Goal: Task Accomplishment & Management: Use online tool/utility

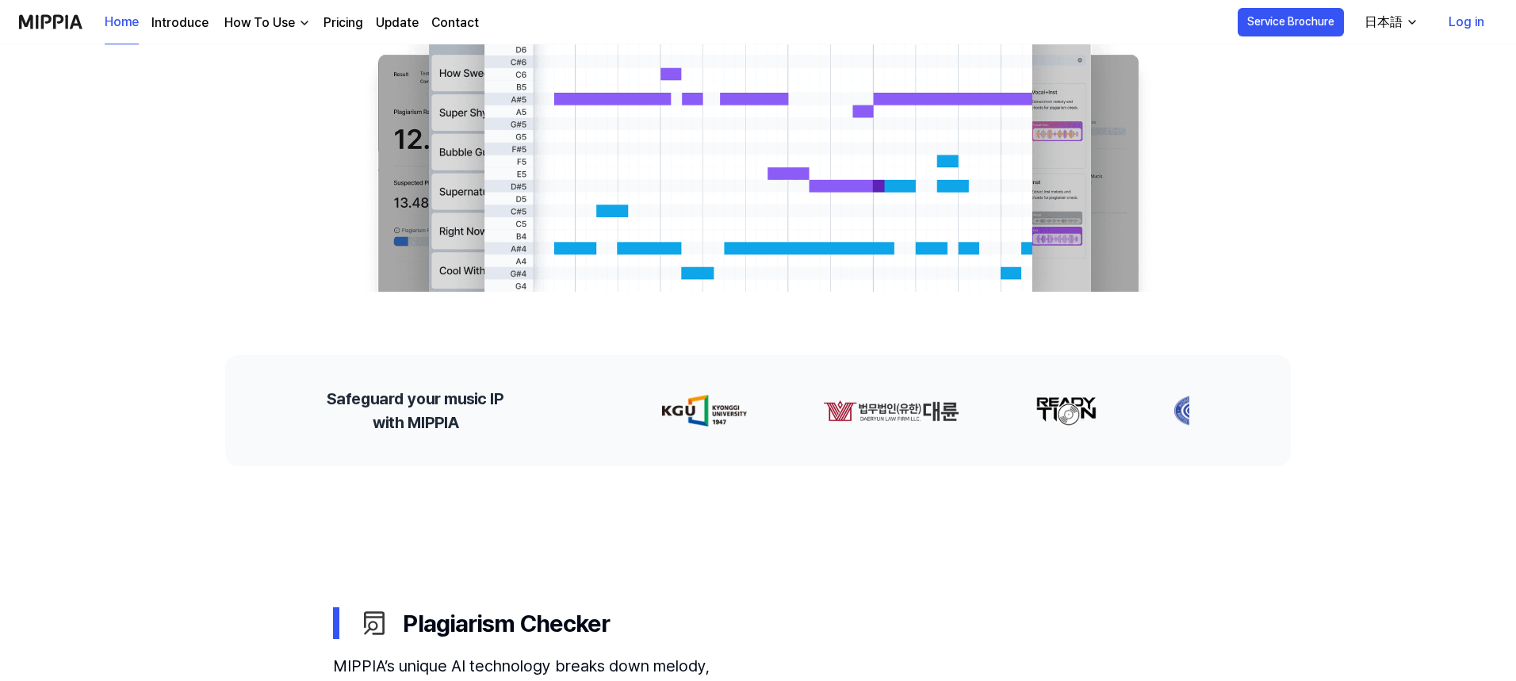
scroll to position [159, 0]
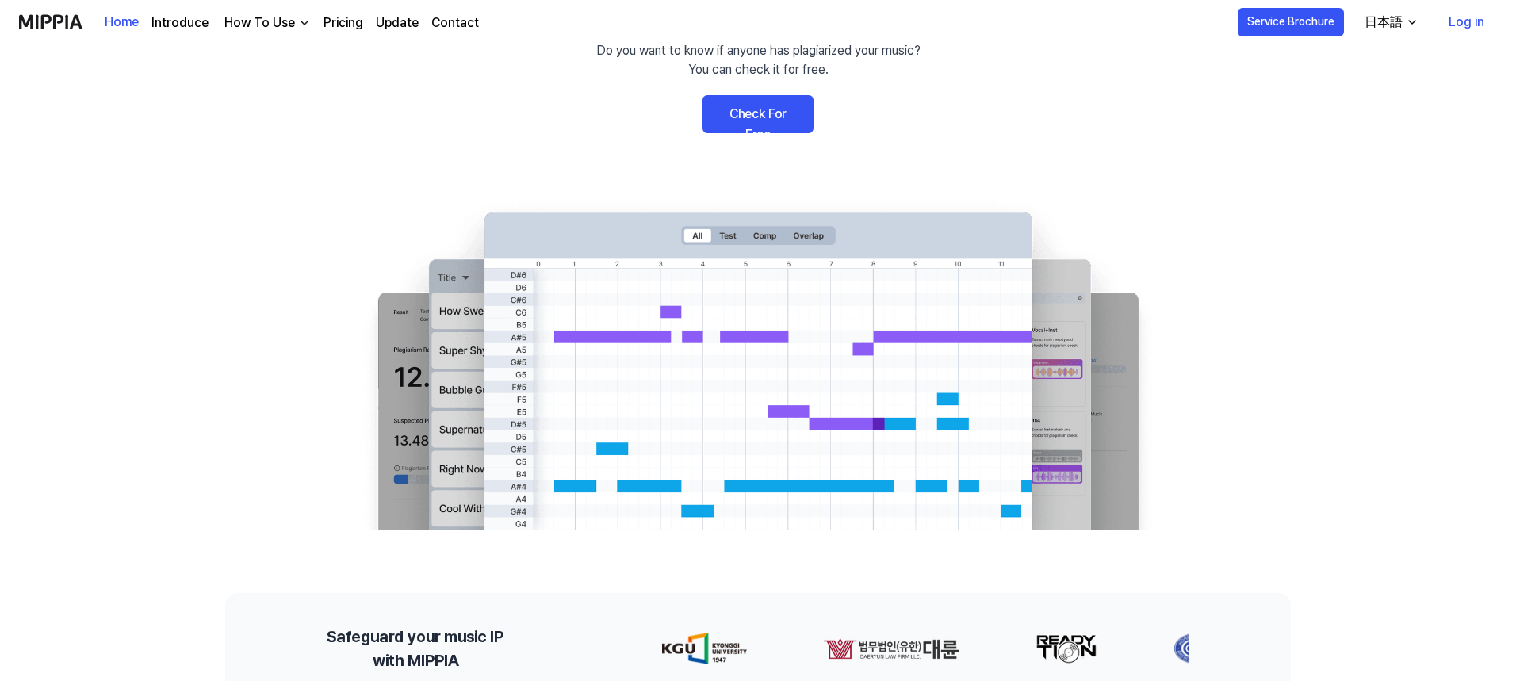
click at [755, 126] on link "Check For Free" at bounding box center [757, 114] width 111 height 38
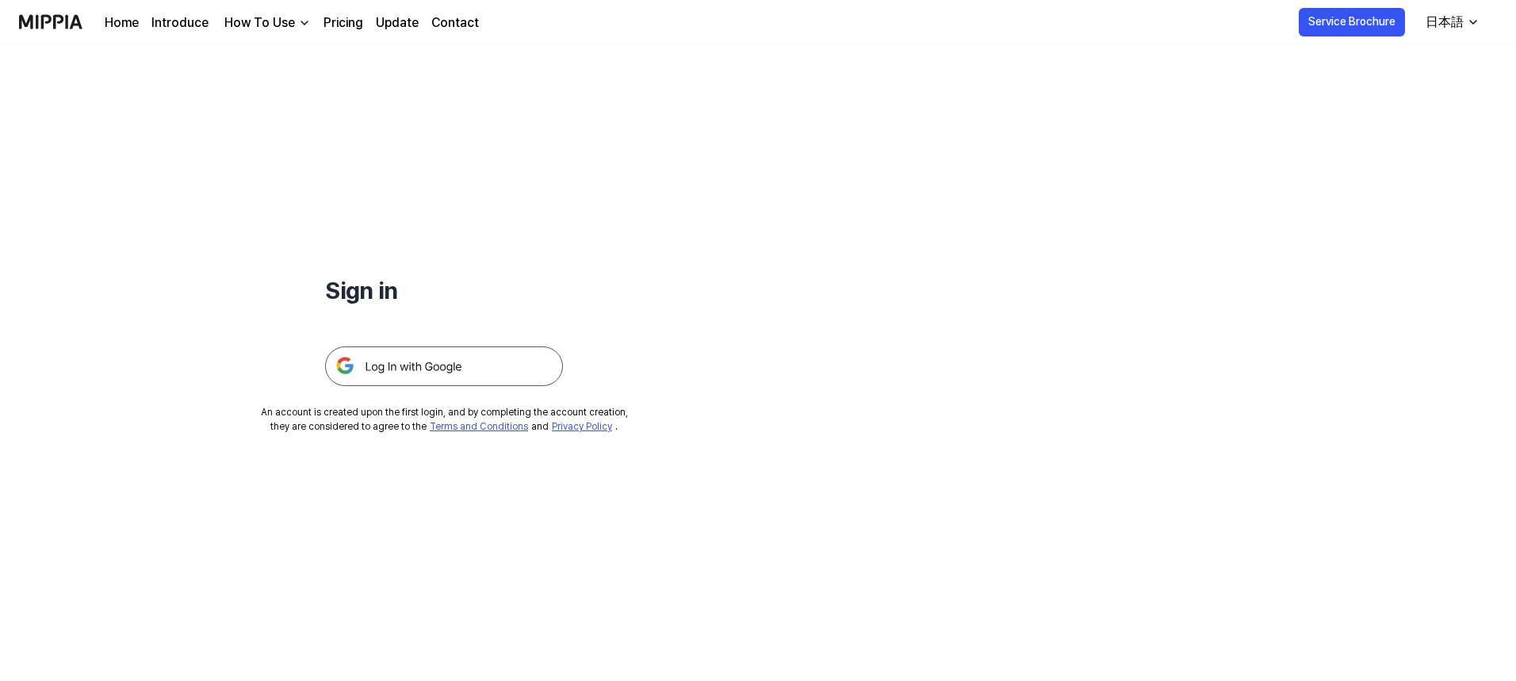
click at [518, 373] on img at bounding box center [444, 366] width 238 height 40
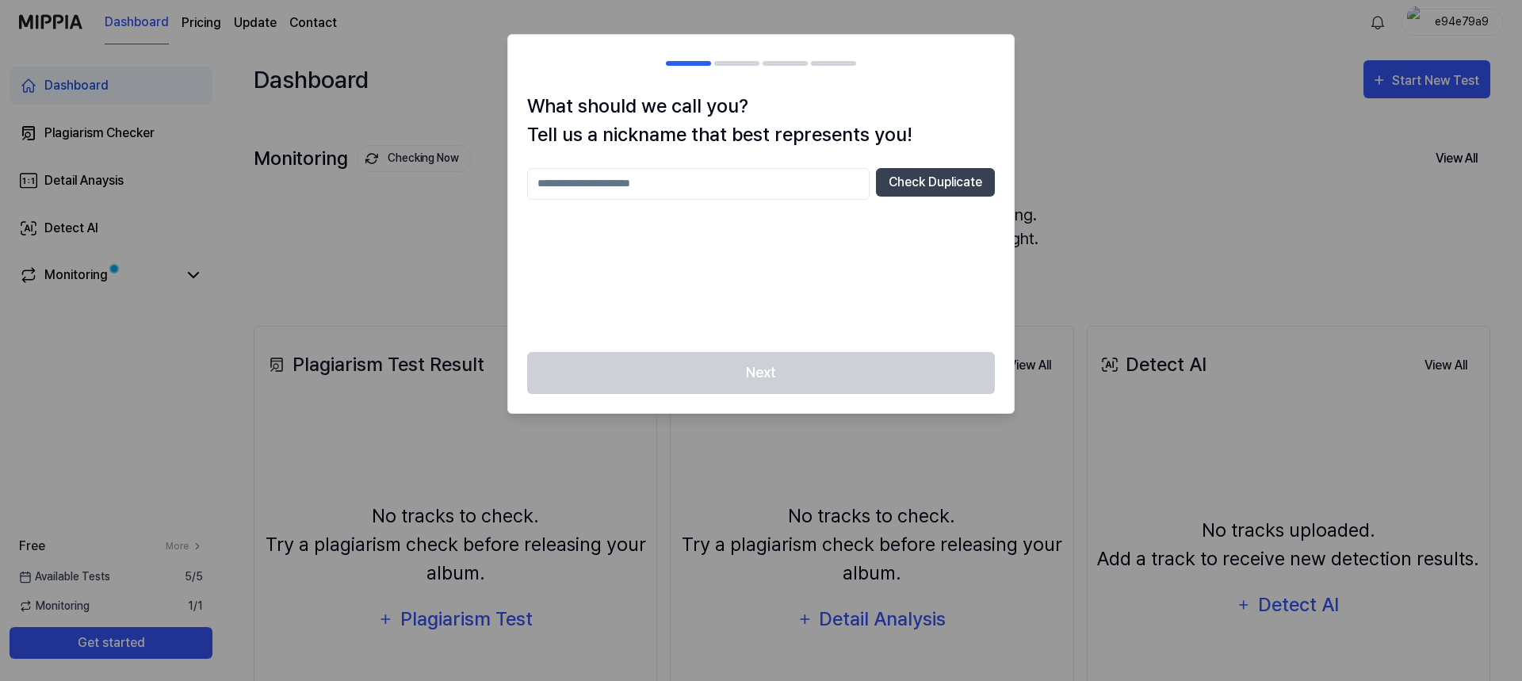
click at [685, 183] on input "text" at bounding box center [698, 184] width 343 height 32
click at [930, 186] on button "Check Duplicate" at bounding box center [935, 182] width 119 height 29
click at [686, 192] on input "text" at bounding box center [698, 184] width 343 height 32
click at [754, 377] on div "Next" at bounding box center [761, 382] width 506 height 61
click at [1148, 155] on div at bounding box center [761, 340] width 1522 height 681
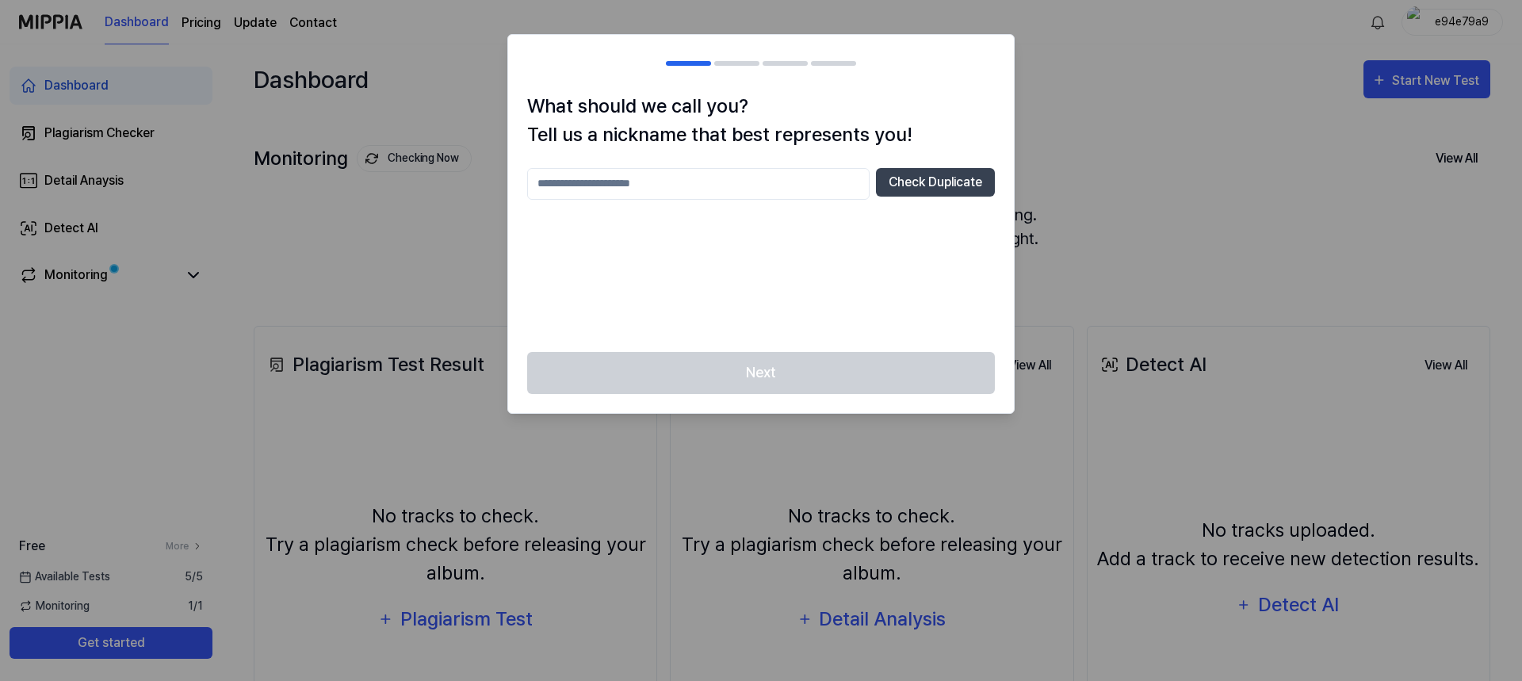
click at [599, 197] on input "text" at bounding box center [698, 184] width 343 height 32
click at [619, 191] on input "text" at bounding box center [698, 184] width 343 height 32
click at [630, 189] on input "text" at bounding box center [698, 184] width 343 height 32
type input "*******"
drag, startPoint x: 539, startPoint y: 255, endPoint x: 544, endPoint y: 246, distance: 10.6
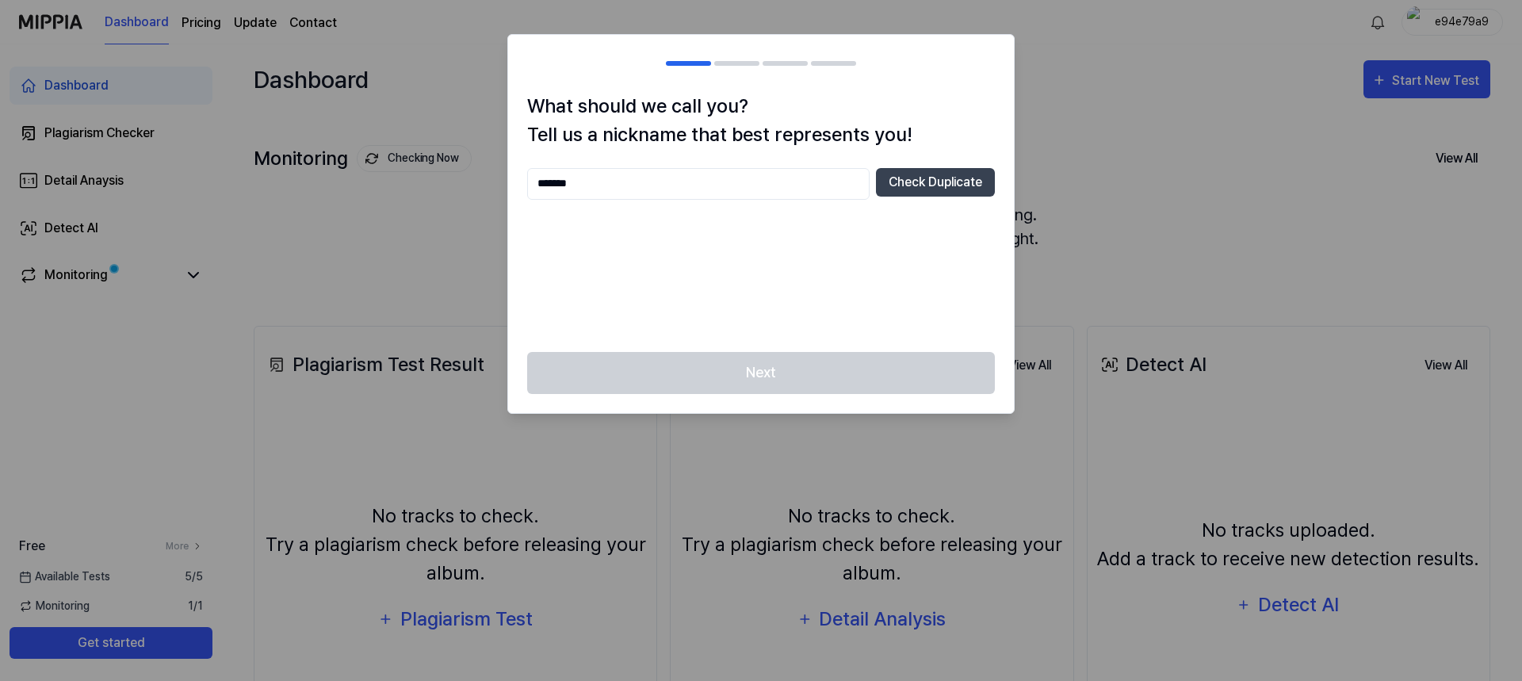
click at [539, 255] on div "******* Check Duplicate" at bounding box center [761, 250] width 468 height 165
click at [688, 180] on input "*******" at bounding box center [698, 184] width 343 height 32
click at [943, 174] on button "Check Duplicate" at bounding box center [935, 182] width 119 height 29
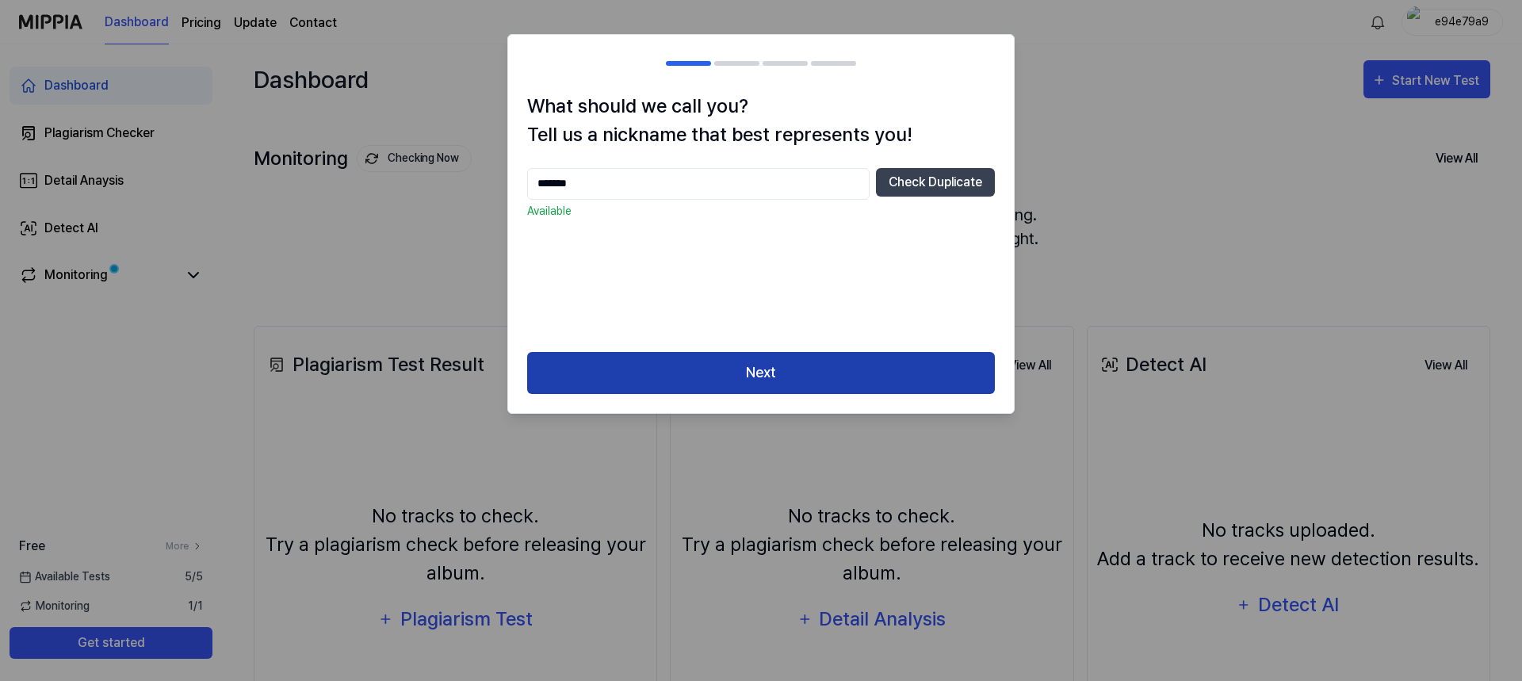
click at [813, 369] on button "Next" at bounding box center [761, 373] width 468 height 42
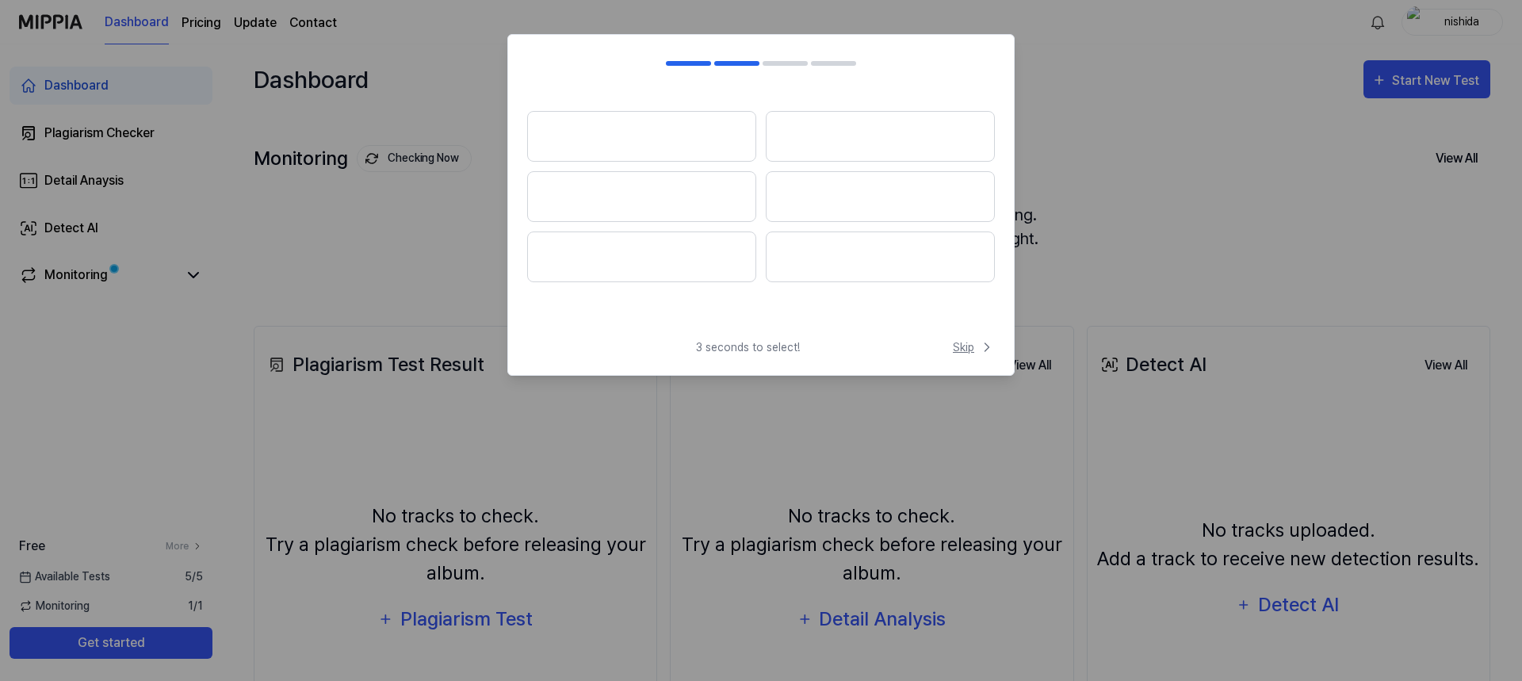
click at [955, 347] on span "Skip" at bounding box center [974, 347] width 42 height 17
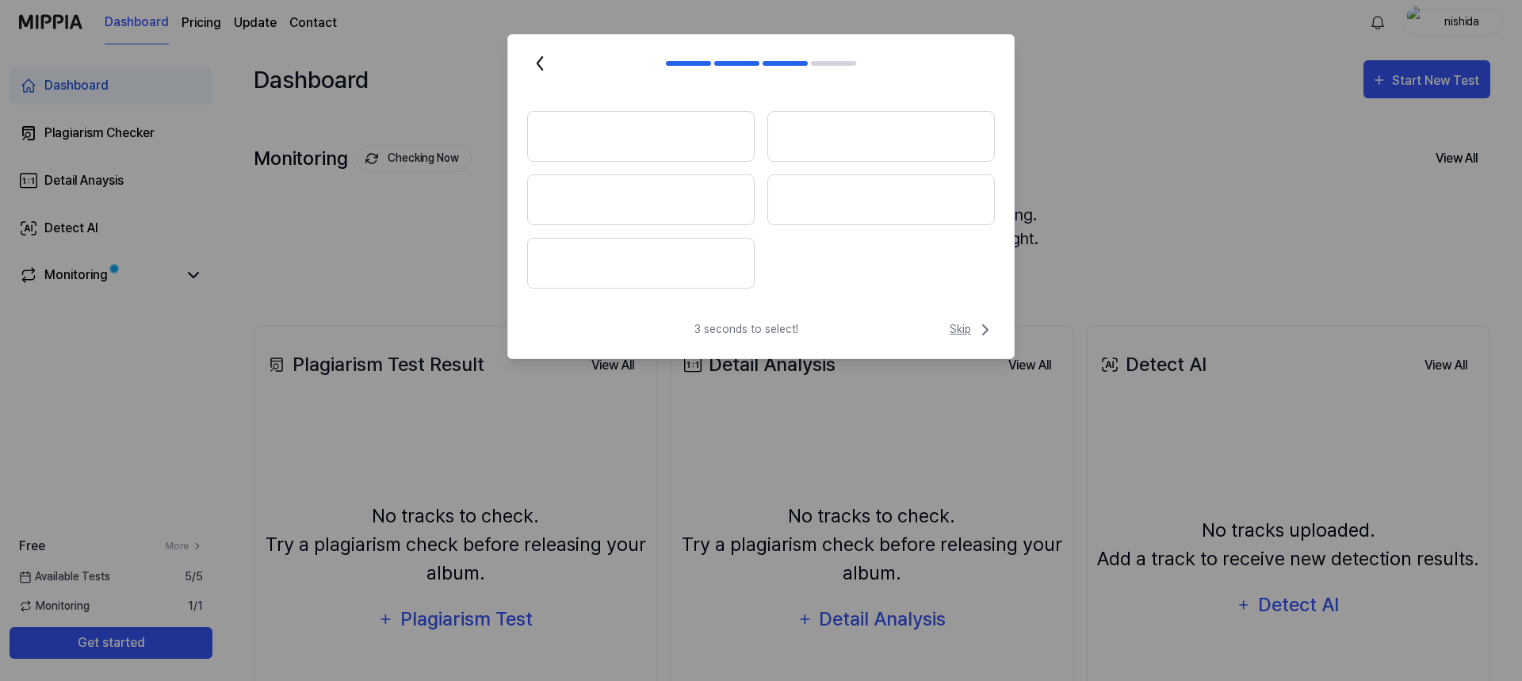
click at [952, 325] on span "Skip" at bounding box center [972, 329] width 45 height 19
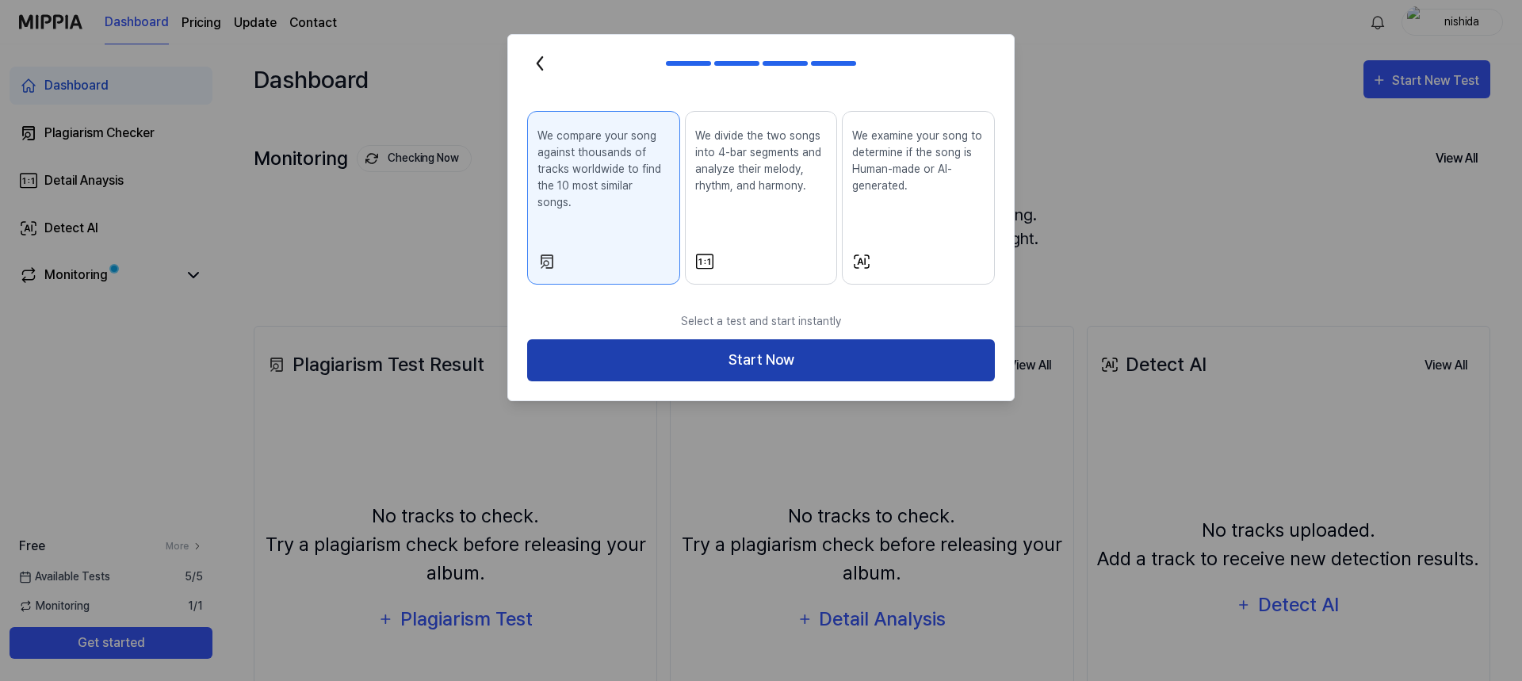
click at [836, 346] on button "Start Now" at bounding box center [761, 360] width 468 height 42
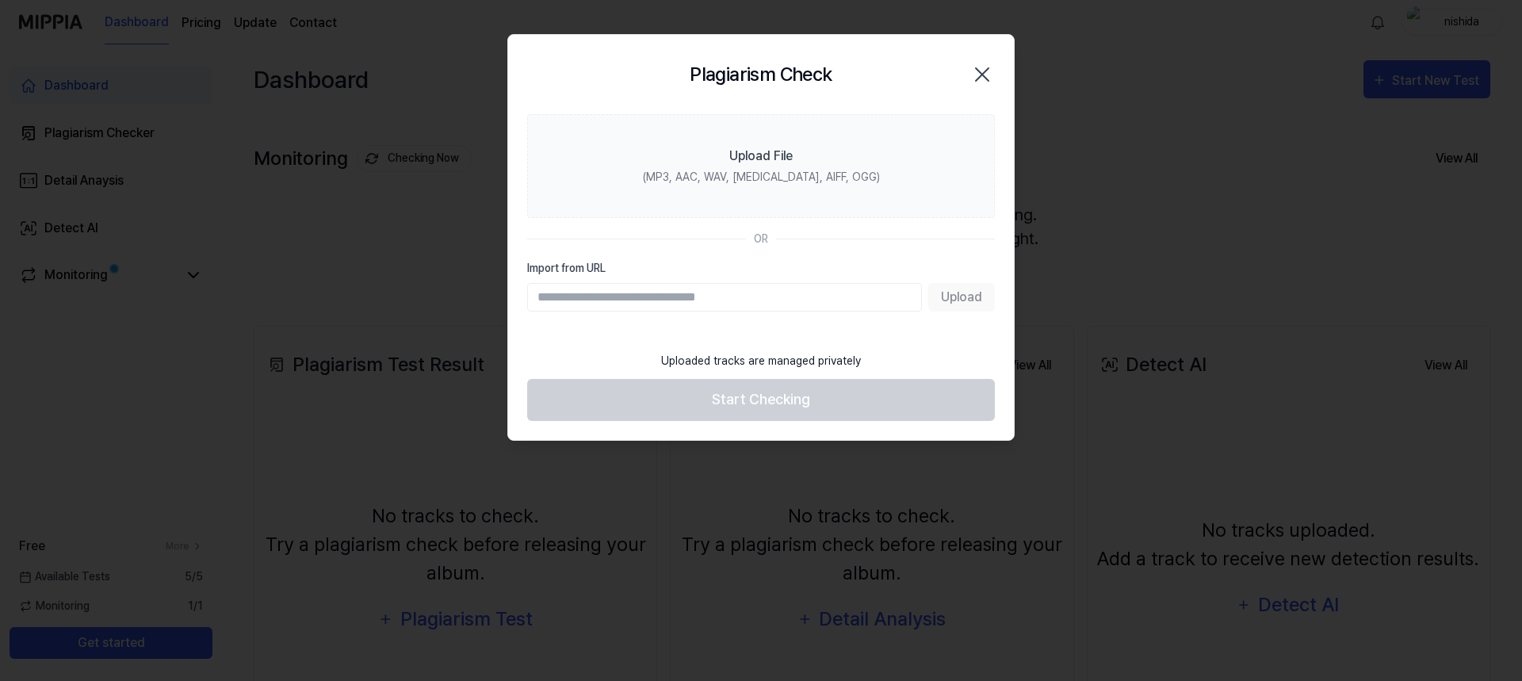
click at [576, 295] on input "Import from URL" at bounding box center [724, 297] width 395 height 29
click at [713, 304] on input "Import from URL" at bounding box center [724, 297] width 395 height 29
click at [731, 312] on section "Upload File (MP3, AAC, WAV, FLAC, AIFF, OGG) OR Import from URL Upload" at bounding box center [761, 228] width 506 height 229
click at [726, 305] on input "Import from URL" at bounding box center [724, 297] width 395 height 29
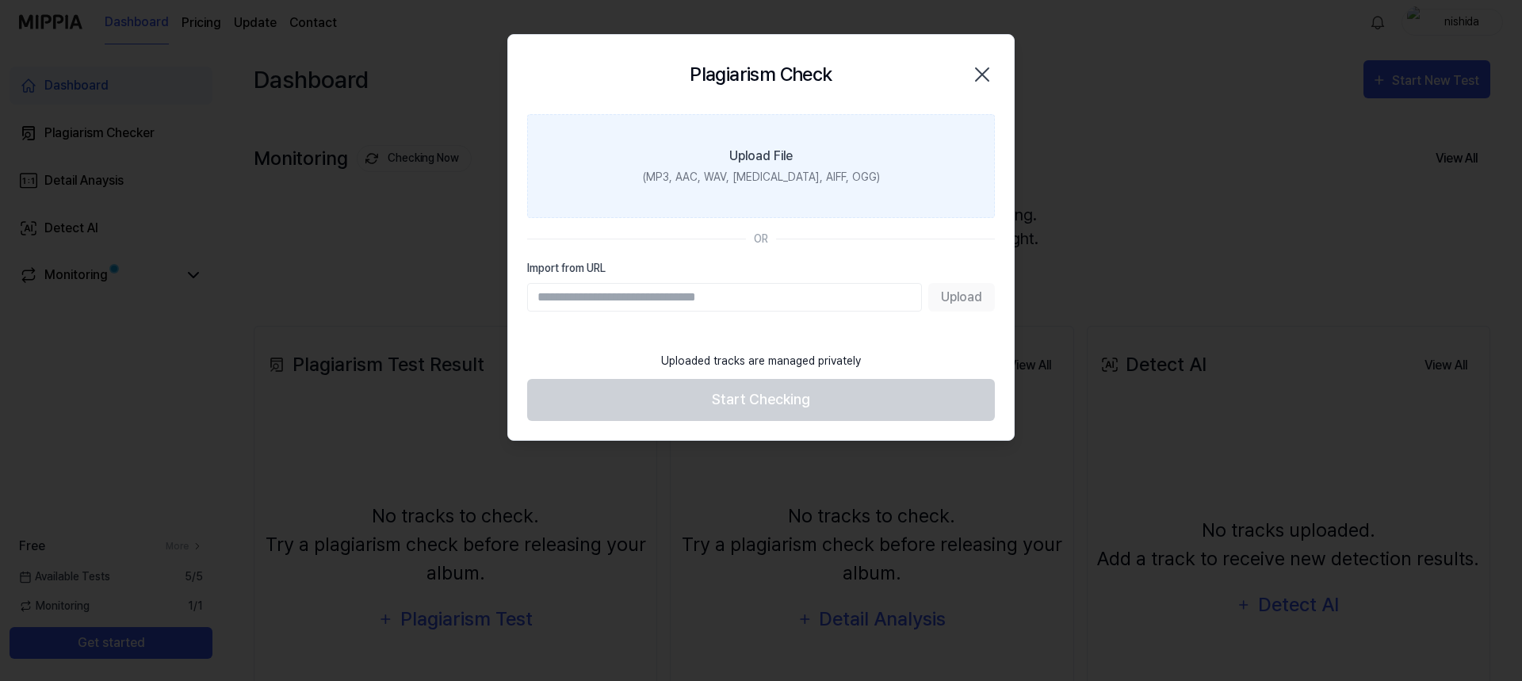
click at [796, 155] on label "Upload File (MP3, AAC, WAV, FLAC, AIFF, OGG)" at bounding box center [761, 166] width 468 height 104
click at [0, 0] on input "Upload File (MP3, AAC, WAV, FLAC, AIFF, OGG)" at bounding box center [0, 0] width 0 height 0
click at [724, 151] on label "Upload File (MP3, AAC, WAV, FLAC, AIFF, OGG)" at bounding box center [761, 166] width 468 height 104
click at [0, 0] on input "Upload File (MP3, AAC, WAV, FLAC, AIFF, OGG)" at bounding box center [0, 0] width 0 height 0
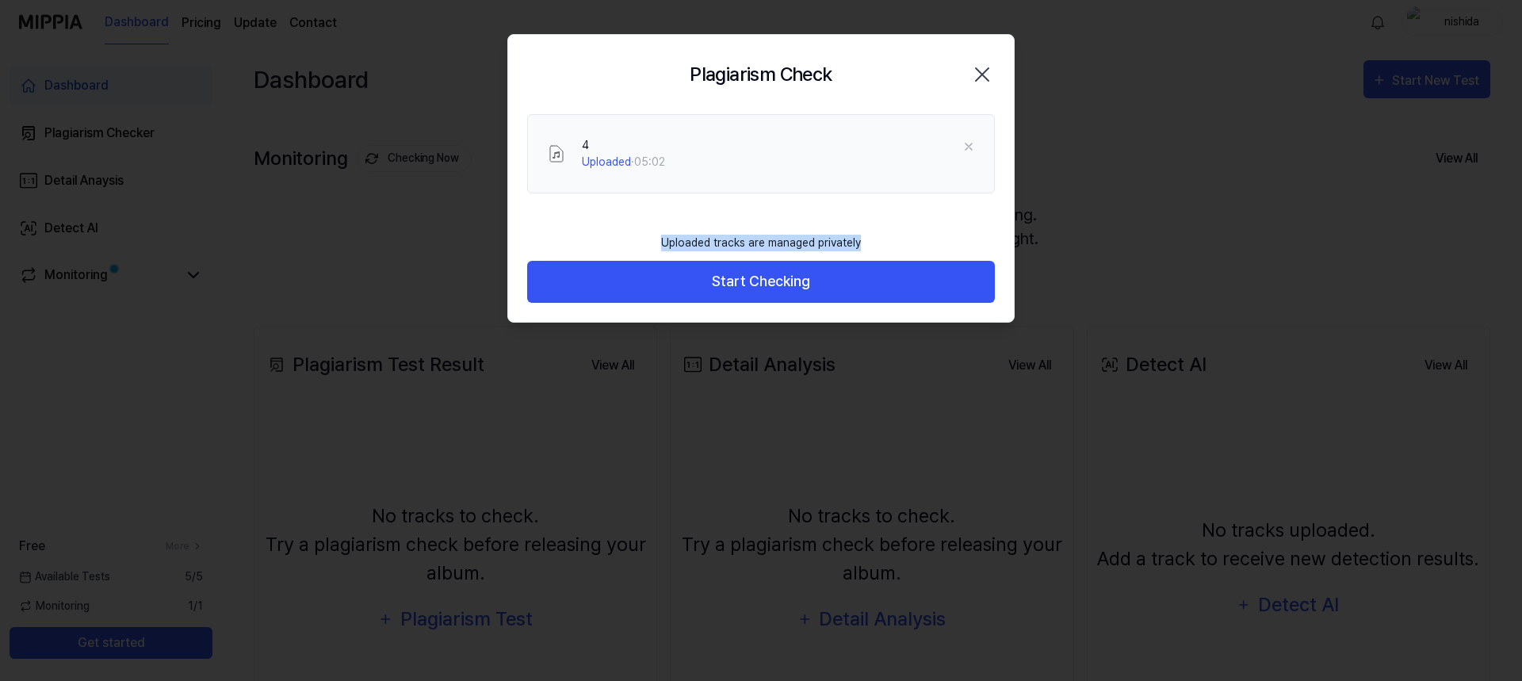
drag, startPoint x: 660, startPoint y: 241, endPoint x: 862, endPoint y: 243, distance: 202.2
click at [862, 243] on div "Uploaded tracks are managed privately" at bounding box center [761, 243] width 219 height 36
drag, startPoint x: 841, startPoint y: 240, endPoint x: 859, endPoint y: 248, distance: 19.2
click at [859, 248] on div "Uploaded tracks are managed privately" at bounding box center [761, 243] width 219 height 36
click at [691, 242] on div "Uploaded tracks are managed privately" at bounding box center [761, 243] width 219 height 36
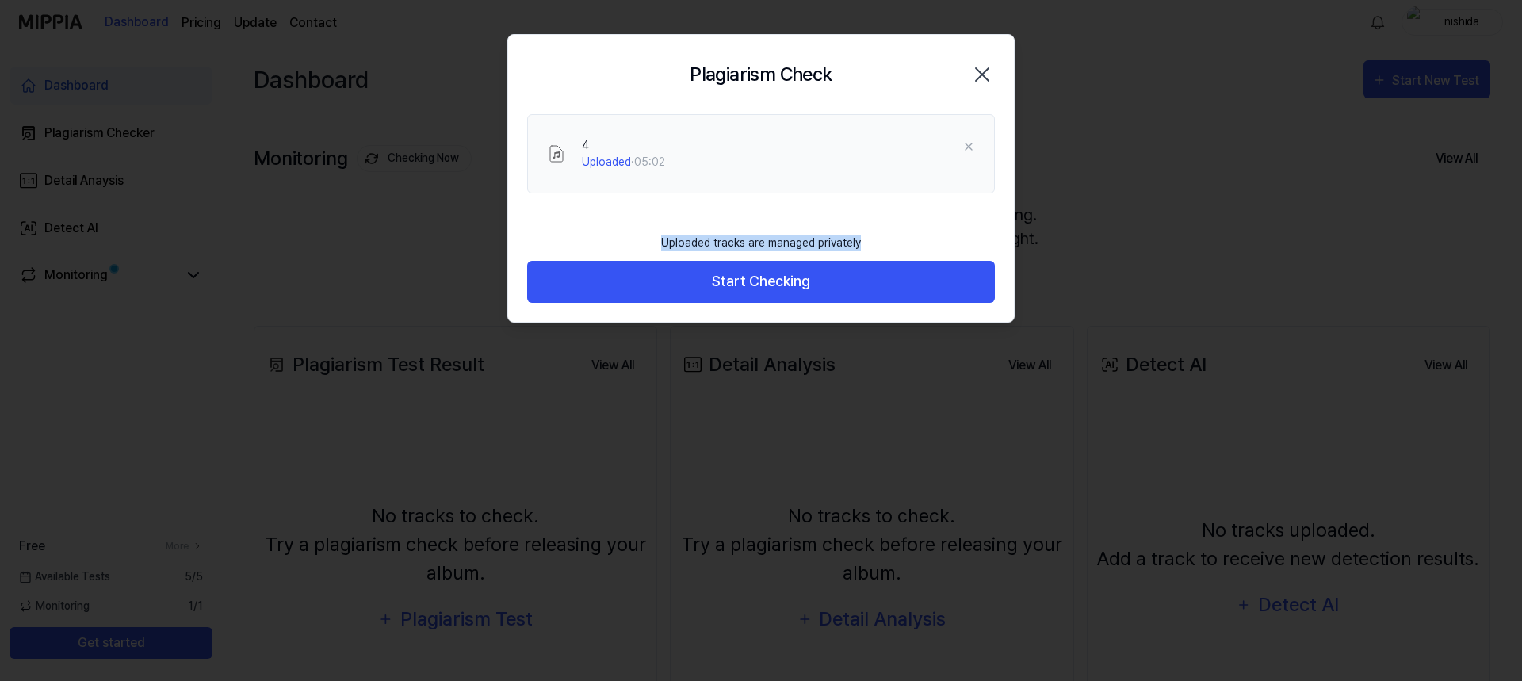
drag, startPoint x: 664, startPoint y: 236, endPoint x: 858, endPoint y: 230, distance: 193.6
click at [858, 230] on div "Uploaded tracks are managed privately" at bounding box center [761, 243] width 219 height 36
copy div "Uploaded tracks are managed privately"
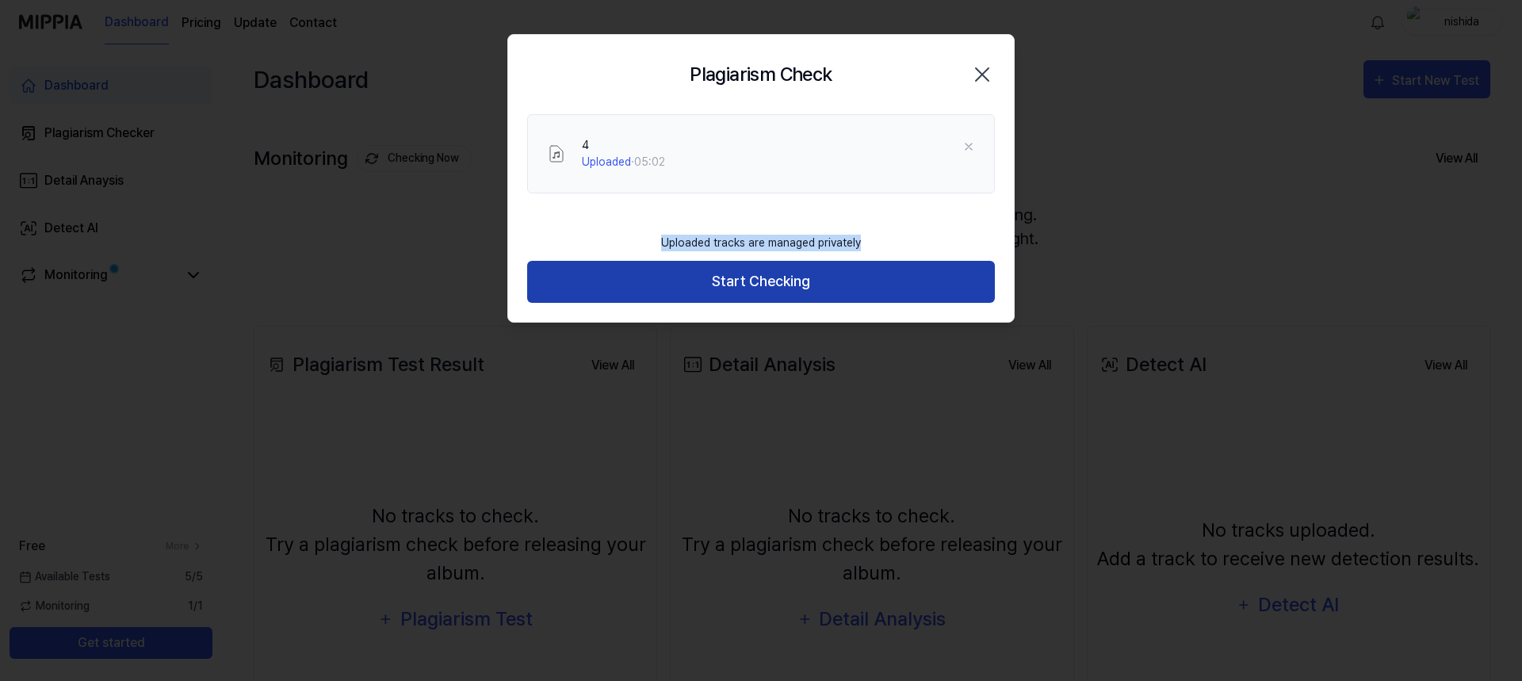
click at [748, 277] on button "Start Checking" at bounding box center [761, 282] width 468 height 42
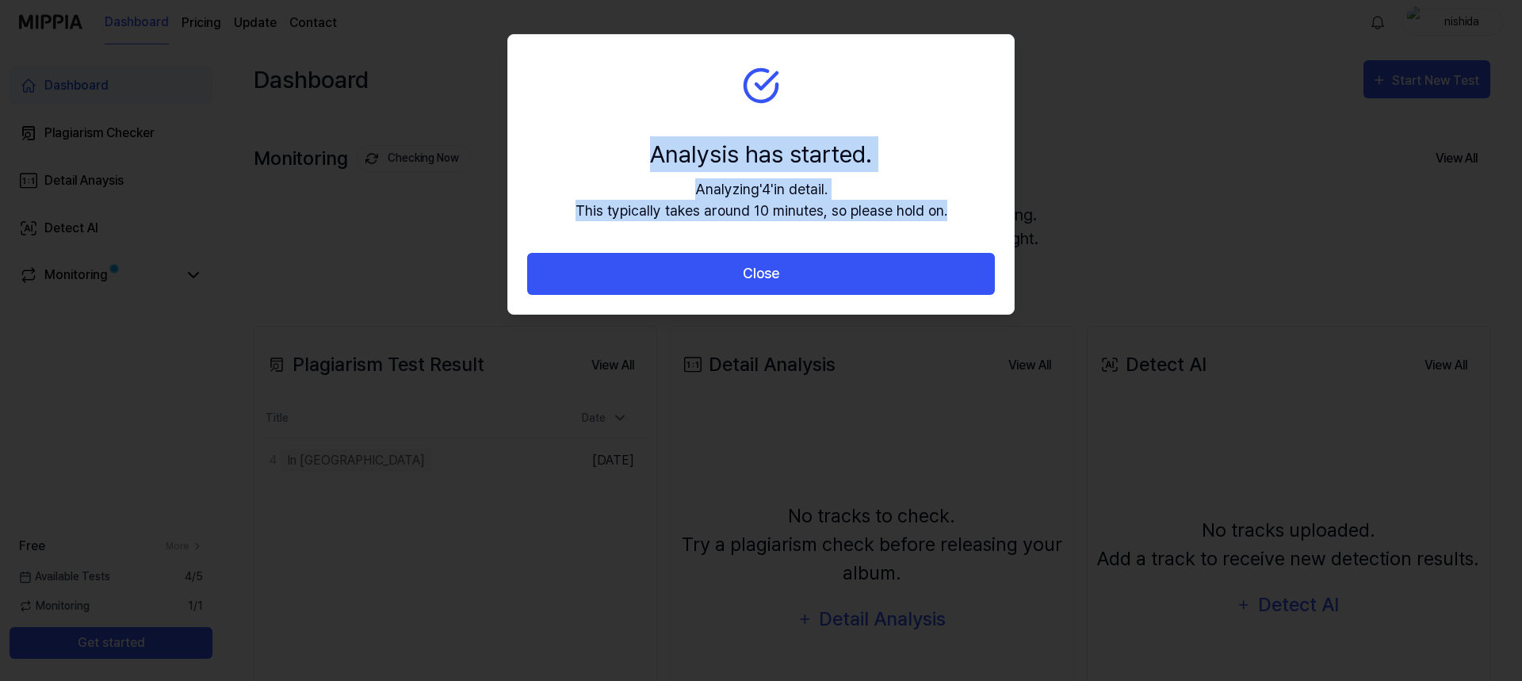
drag, startPoint x: 951, startPoint y: 216, endPoint x: 622, endPoint y: 140, distance: 337.9
click at [622, 140] on section "Analysis has started. Analyzing ' 4 ' in detail. This typically takes around 10…" at bounding box center [761, 144] width 506 height 218
copy div "Analysis has started. Analyzing ' 4 ' in detail. This typically takes around 10…"
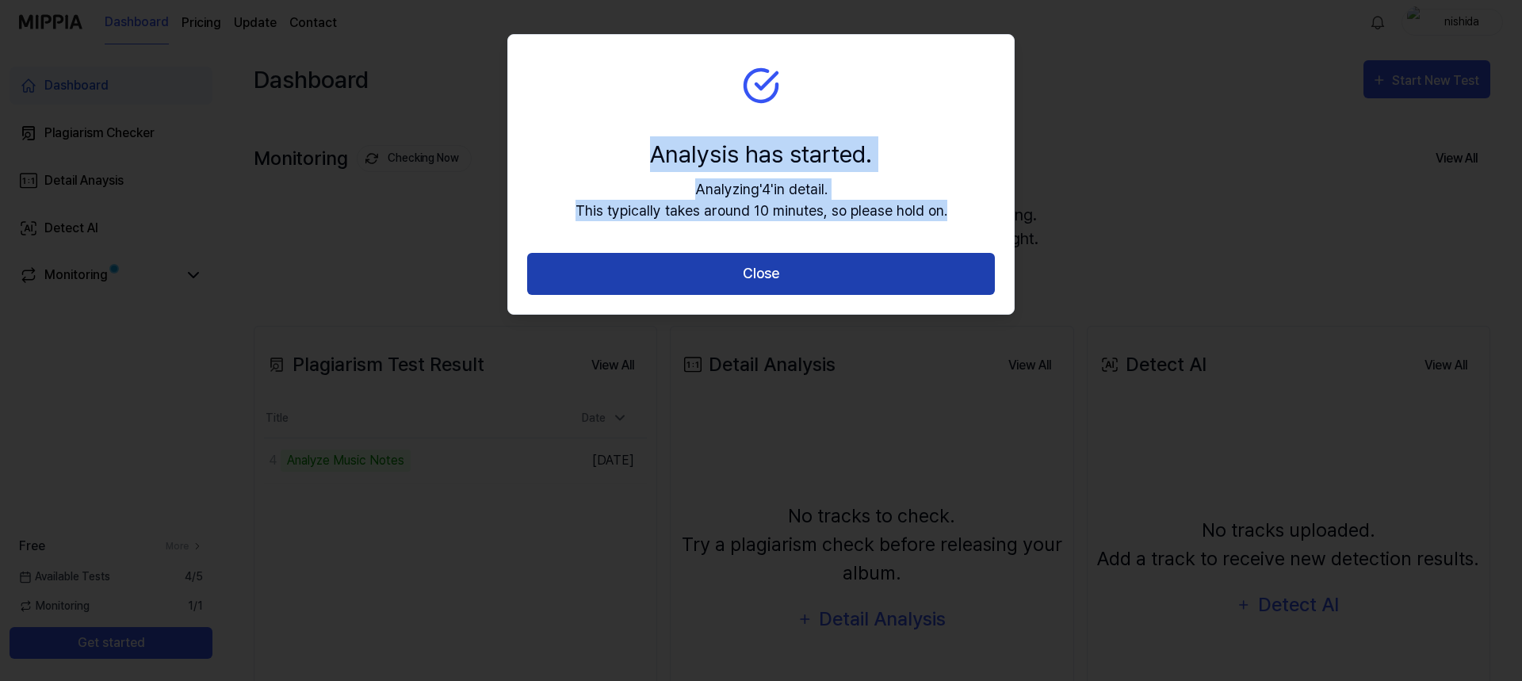
click at [907, 270] on button "Close" at bounding box center [761, 274] width 468 height 42
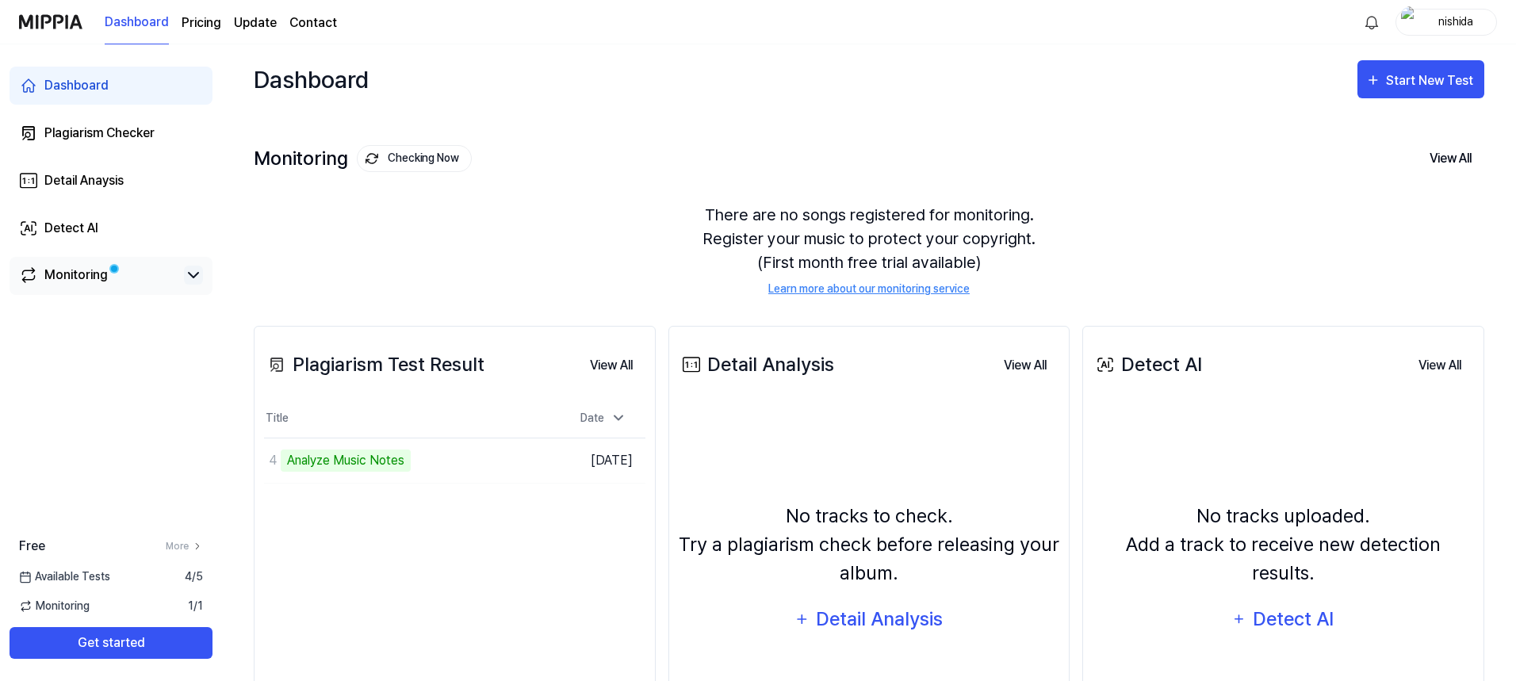
click at [197, 279] on icon at bounding box center [193, 275] width 19 height 19
click at [193, 278] on icon at bounding box center [194, 275] width 10 height 5
click at [196, 278] on icon at bounding box center [193, 275] width 19 height 19
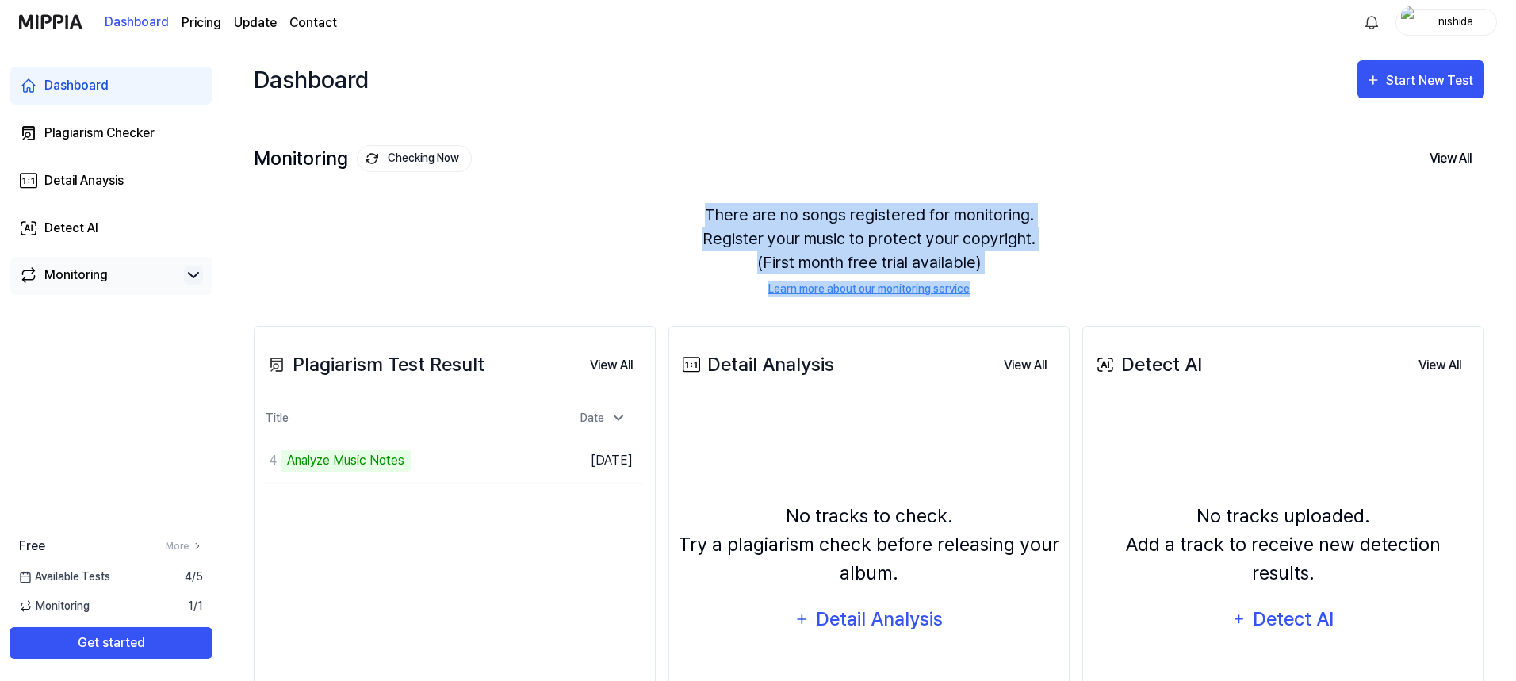
drag, startPoint x: 991, startPoint y: 290, endPoint x: 690, endPoint y: 212, distance: 311.3
click at [690, 212] on div "There are no songs registered for monitoring. Register your music to protect yo…" at bounding box center [869, 250] width 1231 height 132
copy div "There are no songs registered for monitoring. Register your music to protect yo…"
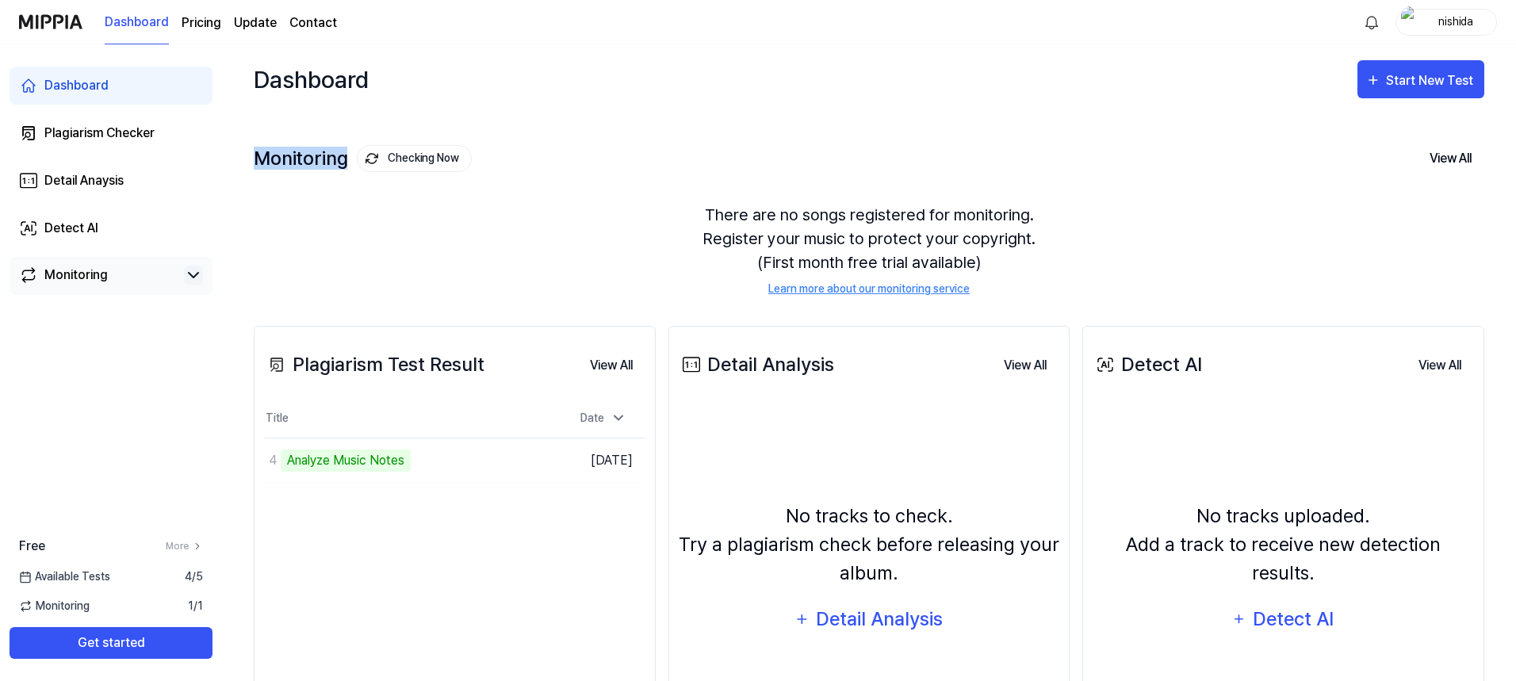
drag, startPoint x: 247, startPoint y: 155, endPoint x: 344, endPoint y: 159, distance: 96.8
click at [344, 159] on div "Dashboard Start New Test Monitoring Checking Now View All Monitoring There are …" at bounding box center [869, 362] width 1294 height 637
copy div "Monitoring"
click at [618, 416] on icon at bounding box center [619, 418] width 16 height 16
click at [618, 416] on icon at bounding box center [619, 419] width 16 height 16
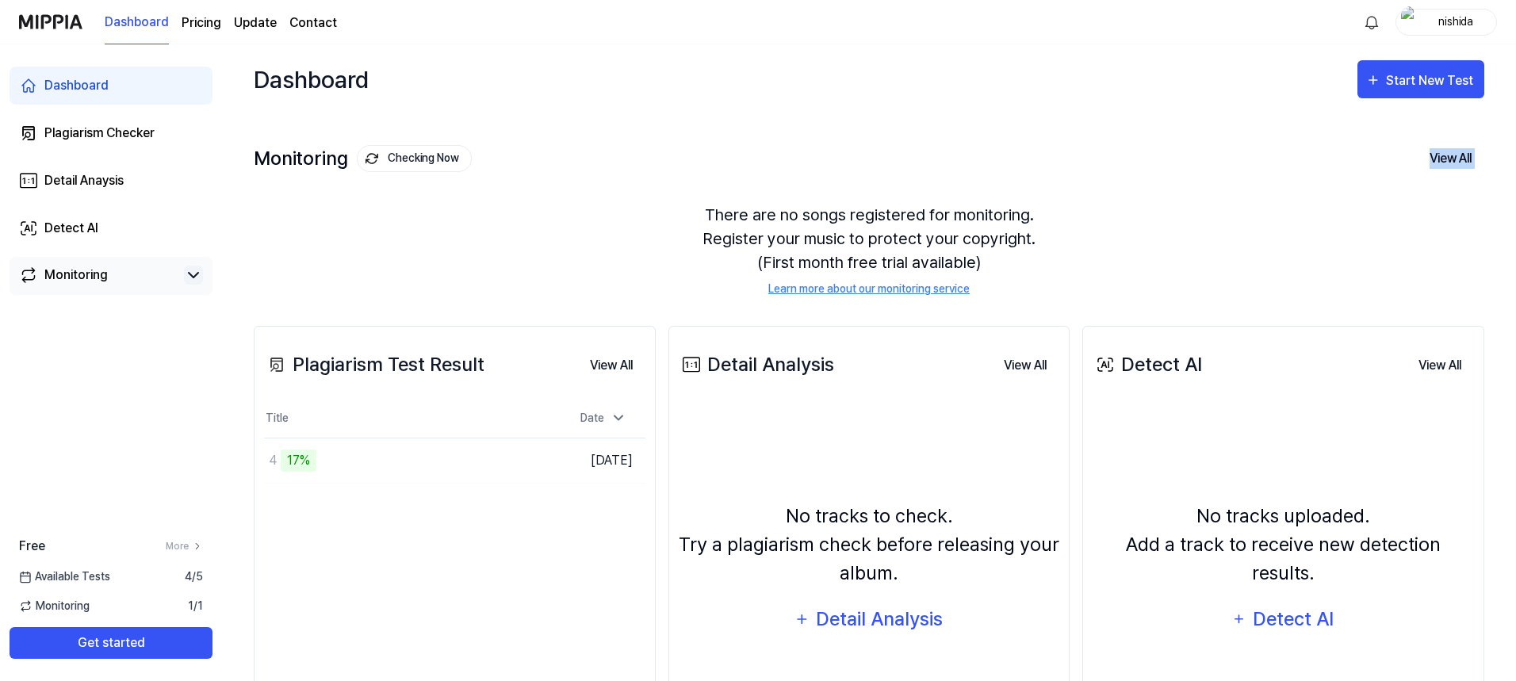
drag, startPoint x: 434, startPoint y: 158, endPoint x: 277, endPoint y: 206, distance: 164.3
click at [178, 466] on div "Dashboard Plagiarism Checker Detail Anaysis Detect AI Monitoring Free More Avai…" at bounding box center [111, 362] width 222 height 637
click at [193, 275] on icon at bounding box center [193, 275] width 19 height 19
click at [446, 245] on div "There are no songs registered for monitoring. Register your music to protect yo…" at bounding box center [869, 250] width 1231 height 132
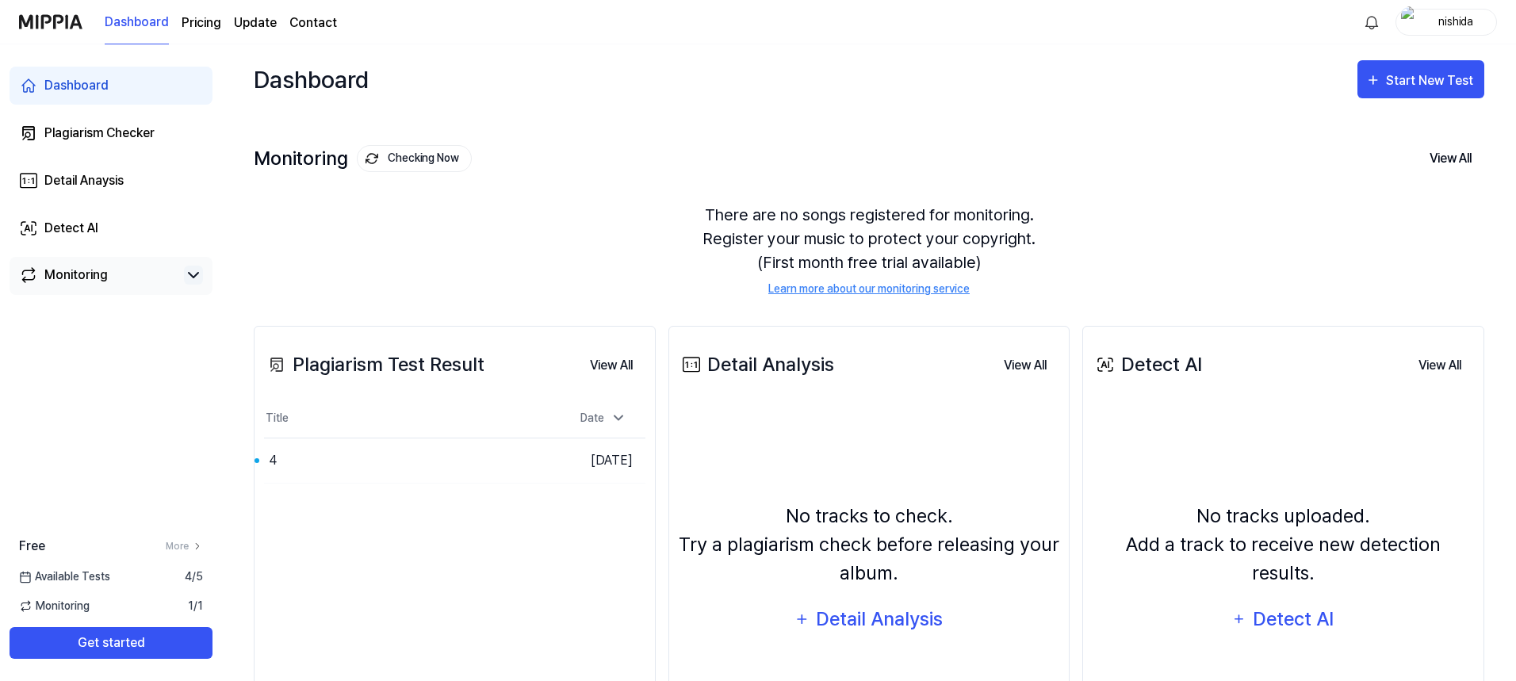
click at [382, 275] on div "There are no songs registered for monitoring. Register your music to protect yo…" at bounding box center [869, 250] width 1231 height 132
click at [371, 275] on div "There are no songs registered for monitoring. Register your music to protect yo…" at bounding box center [869, 250] width 1231 height 132
click at [193, 272] on icon at bounding box center [193, 275] width 19 height 19
click at [251, 25] on link "Update" at bounding box center [255, 22] width 43 height 19
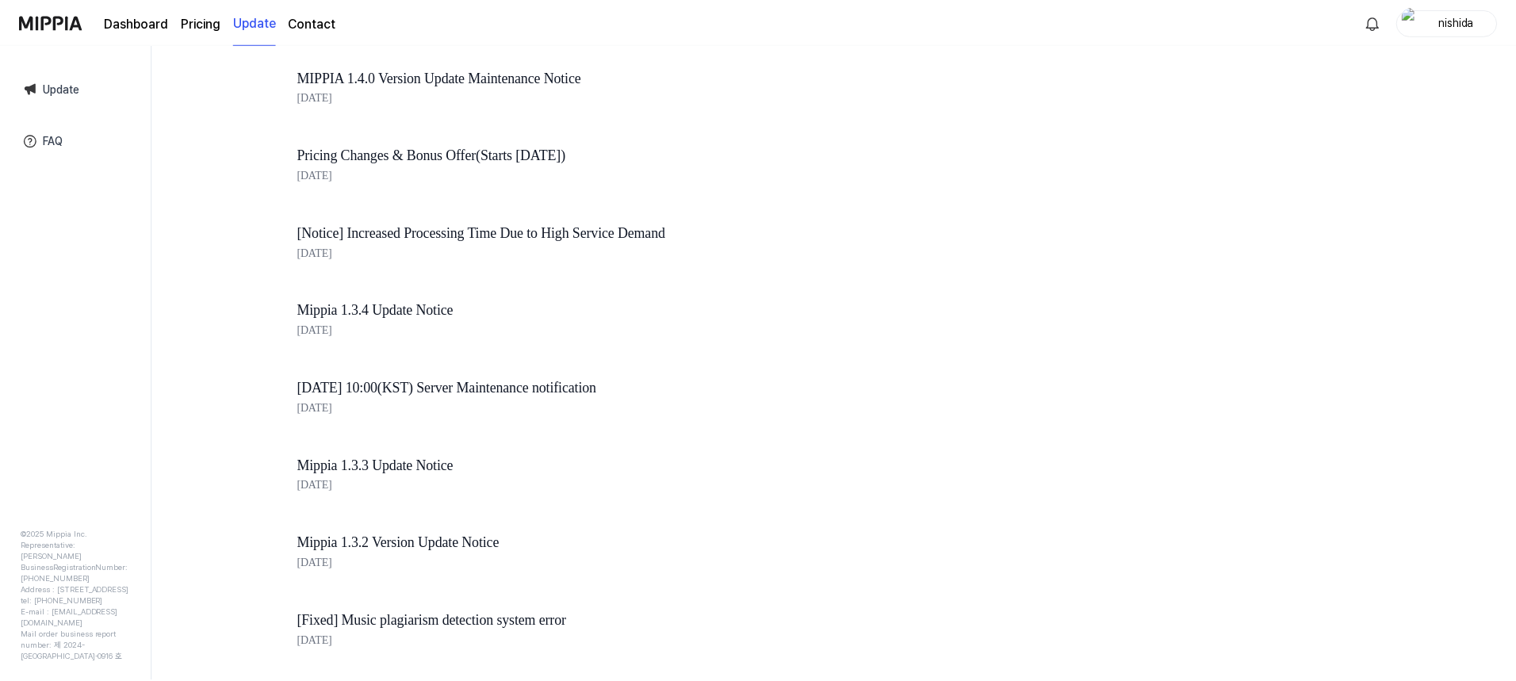
scroll to position [555, 0]
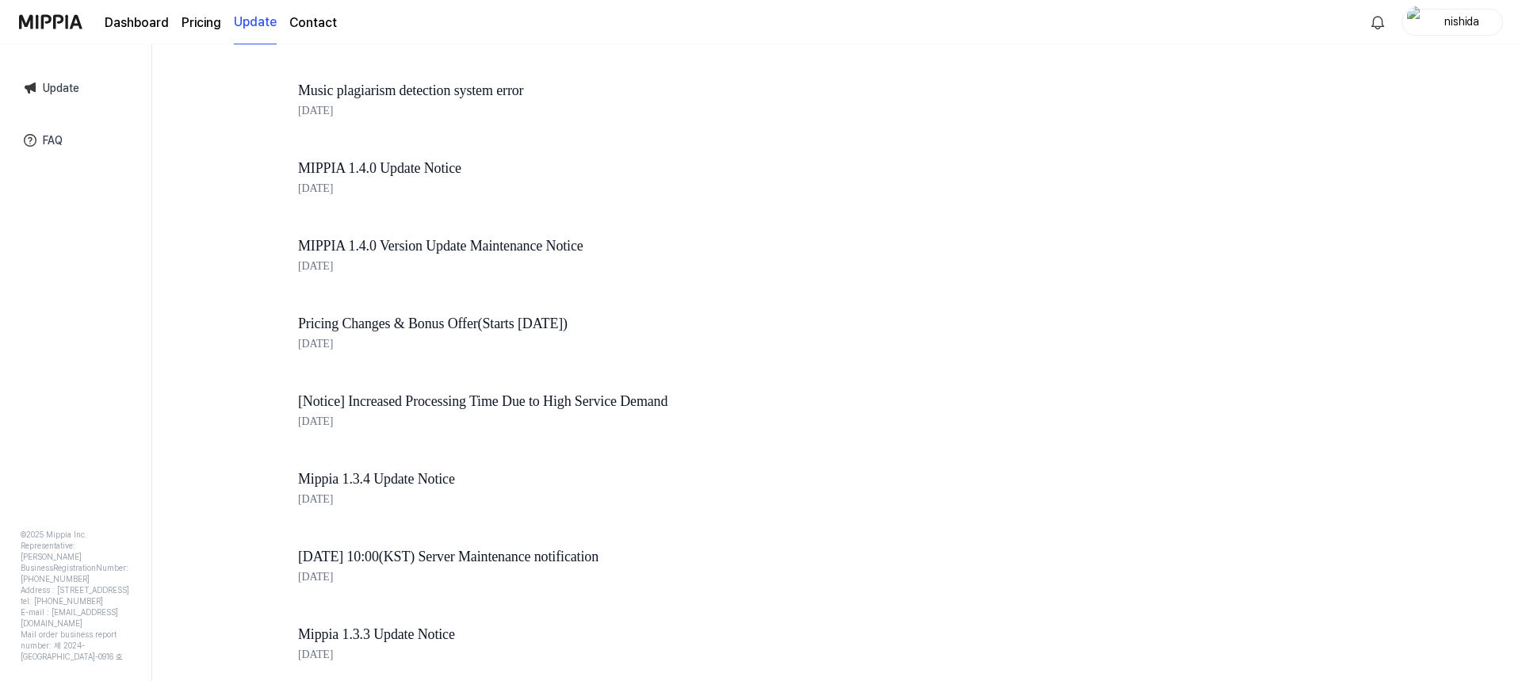
click at [183, 271] on div "Update MIPPIA 1.4.2 Update Notice Jul 31, 2025 MIPPIA 1.4.1 Update Notice Jul 2…" at bounding box center [837, 362] width 1370 height 637
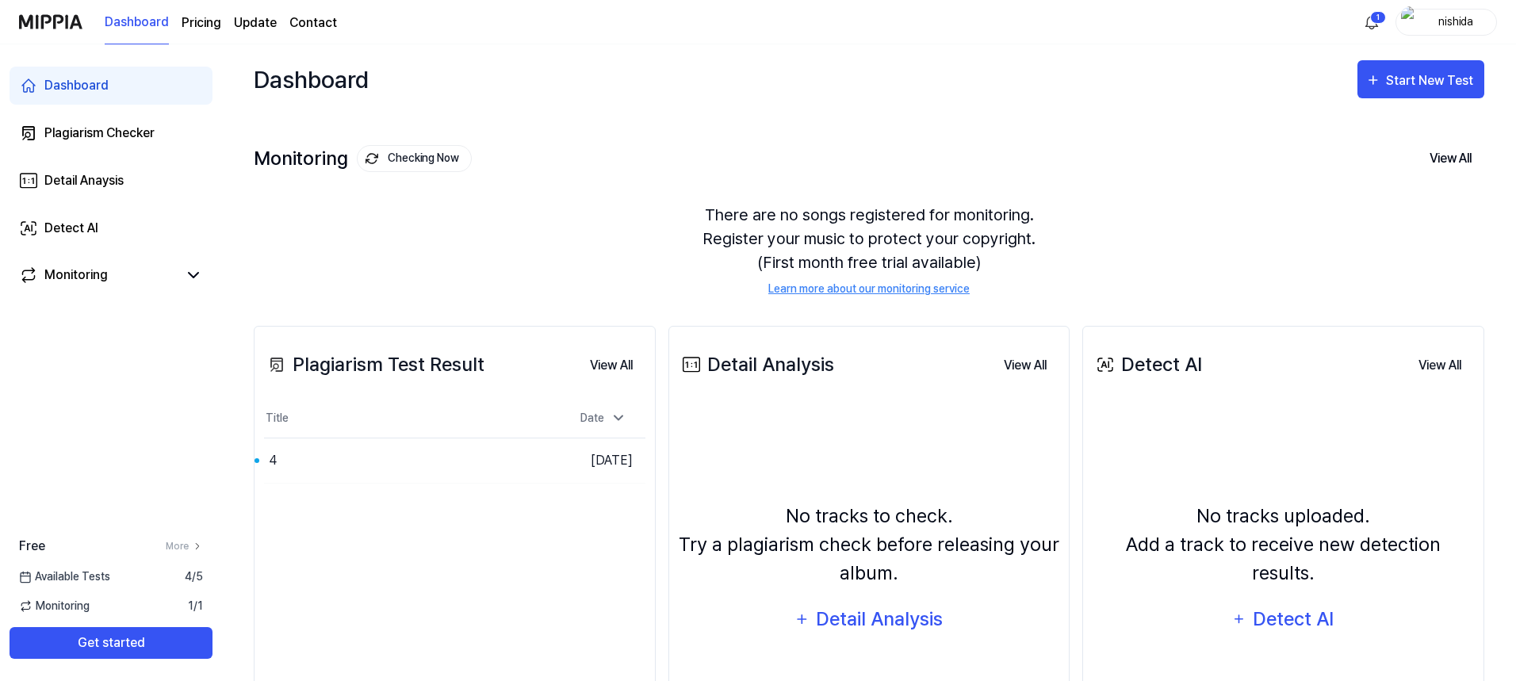
click at [611, 189] on div "There are no songs registered for monitoring. Register your music to protect yo…" at bounding box center [869, 250] width 1231 height 132
click at [78, 132] on div "Plagiarism Checker" at bounding box center [99, 133] width 110 height 19
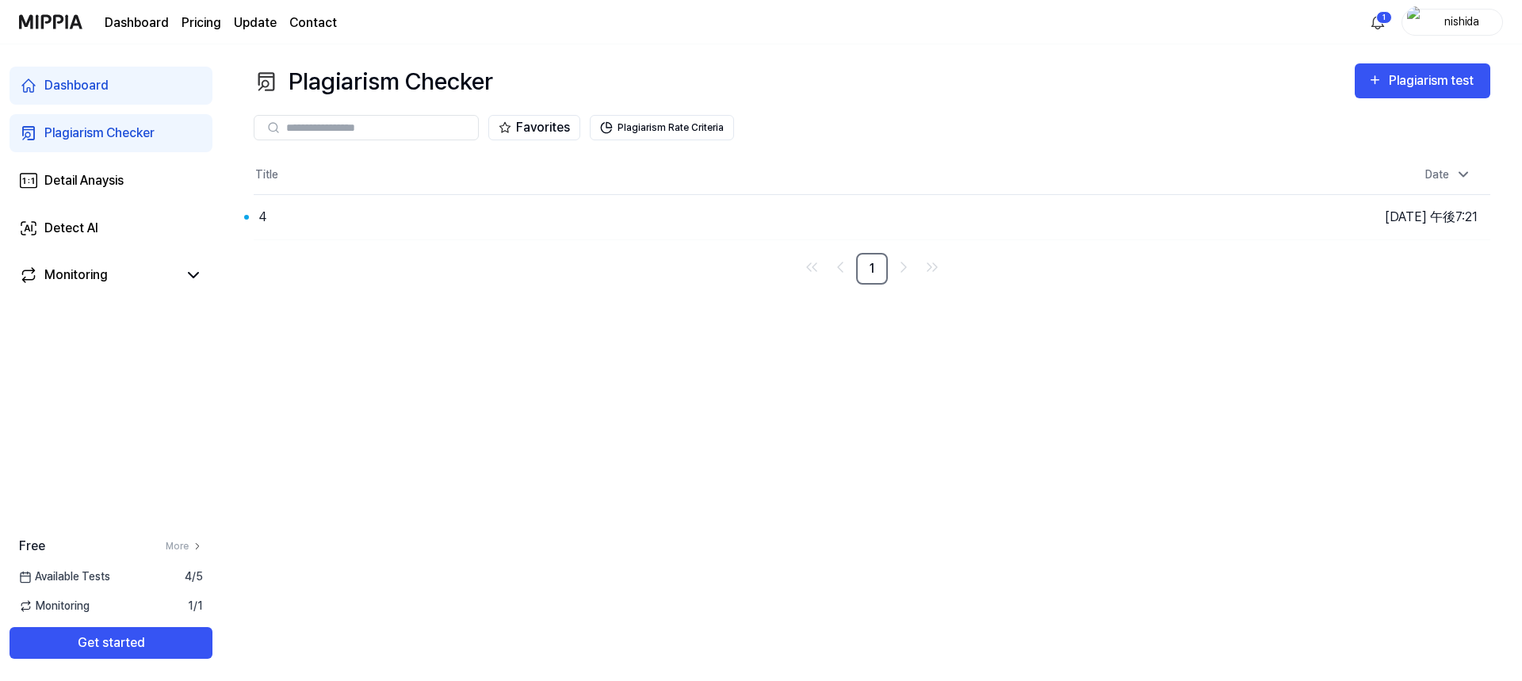
click at [80, 72] on link "Dashboard" at bounding box center [111, 86] width 203 height 38
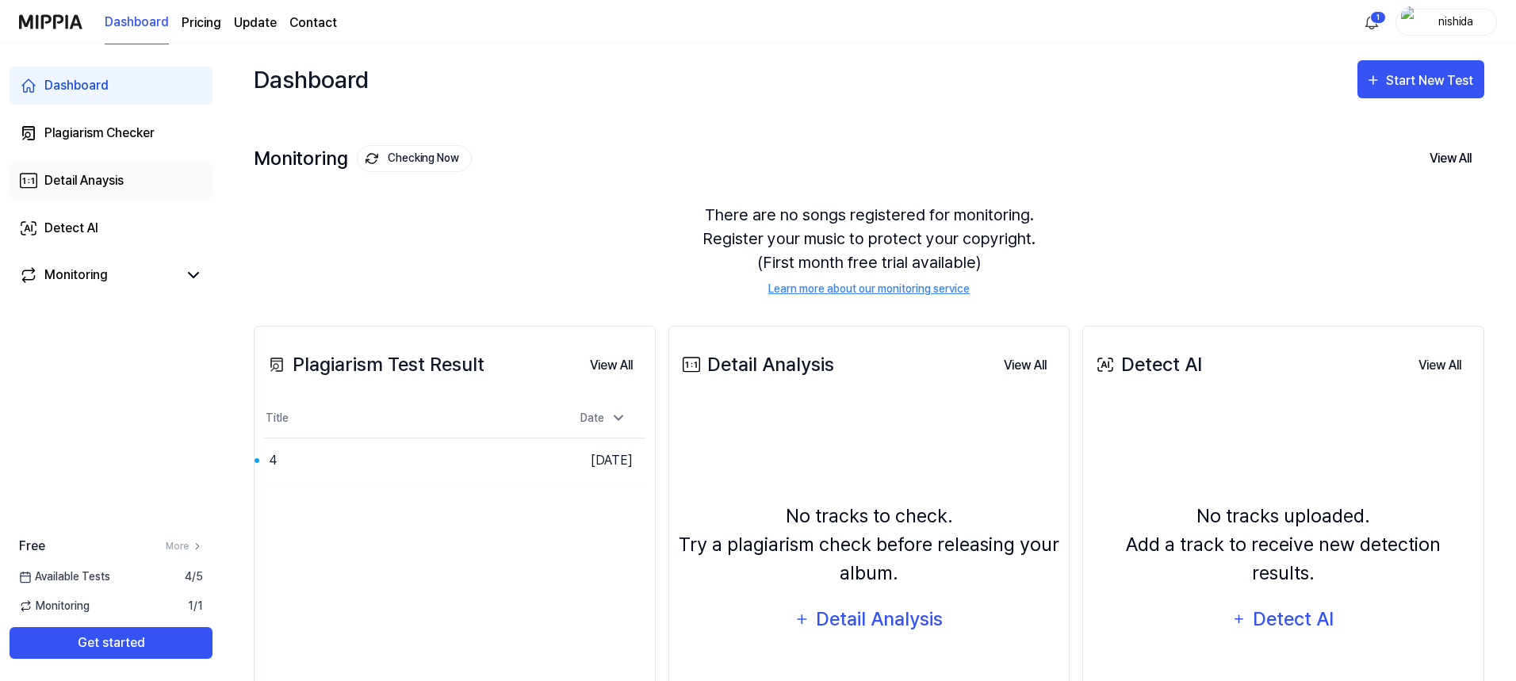
click at [103, 187] on div "Detail Anaysis" at bounding box center [83, 180] width 79 height 19
click at [357, 236] on div "There are no songs registered for monitoring. Register your music to protect yo…" at bounding box center [869, 250] width 1231 height 132
click at [117, 125] on div "Plagiarism Checker" at bounding box center [99, 133] width 110 height 19
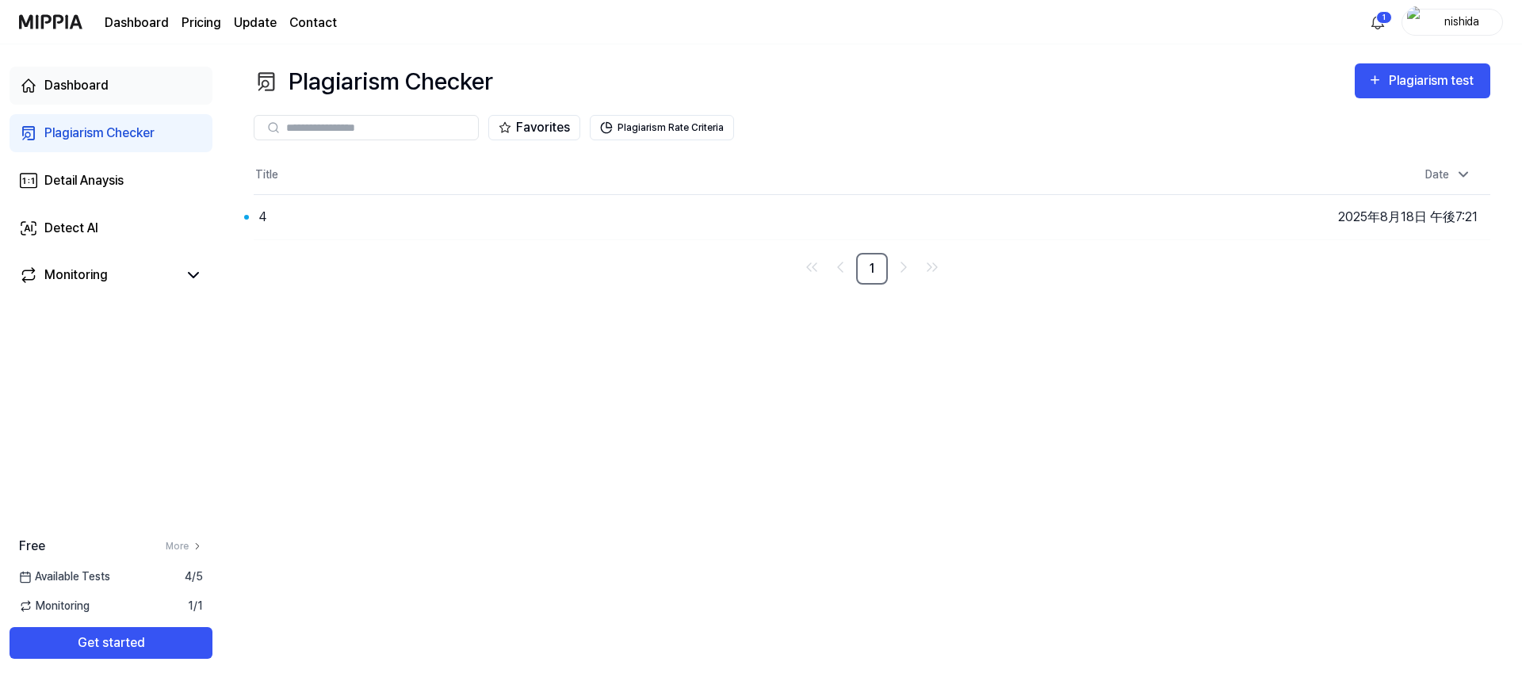
click at [86, 81] on div "Dashboard" at bounding box center [76, 85] width 64 height 19
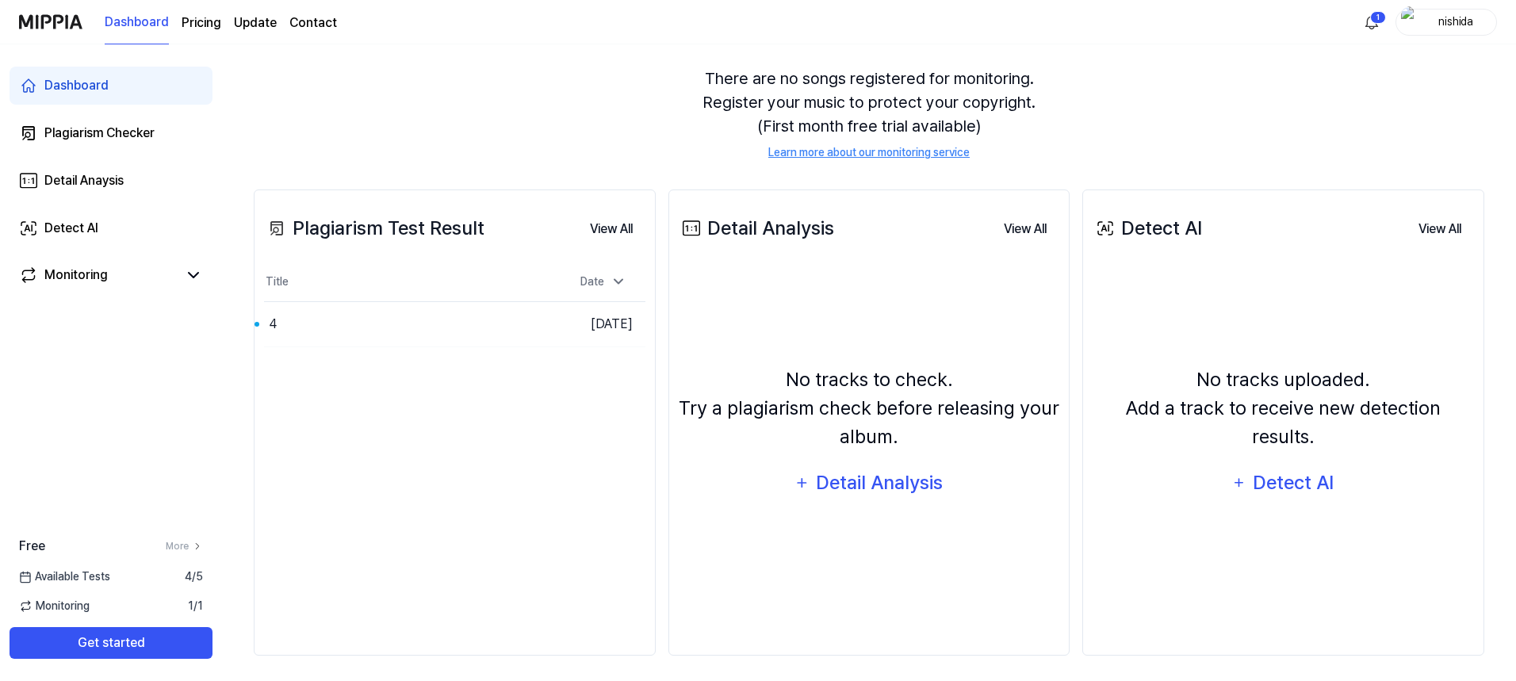
scroll to position [143, 0]
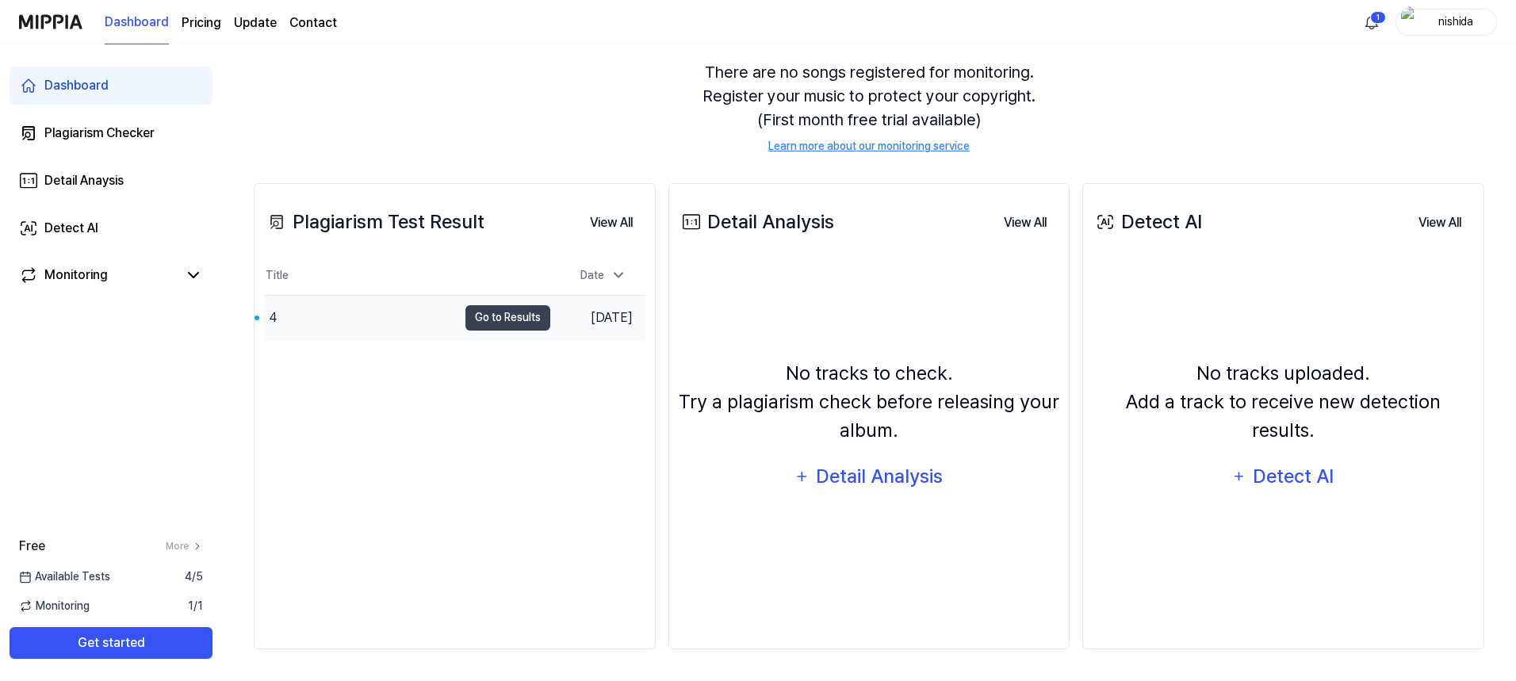
click at [279, 315] on div "4" at bounding box center [360, 318] width 193 height 44
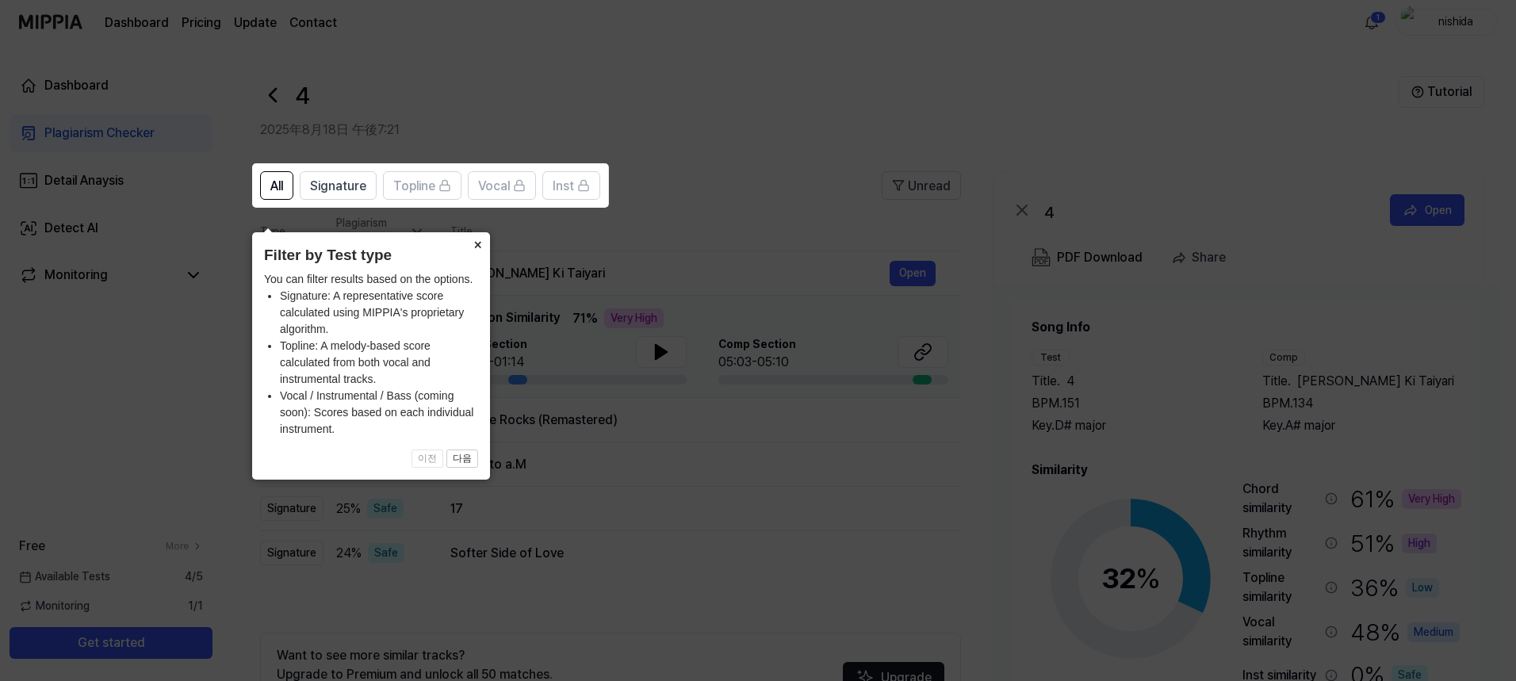
click at [476, 232] on button "×" at bounding box center [477, 243] width 25 height 22
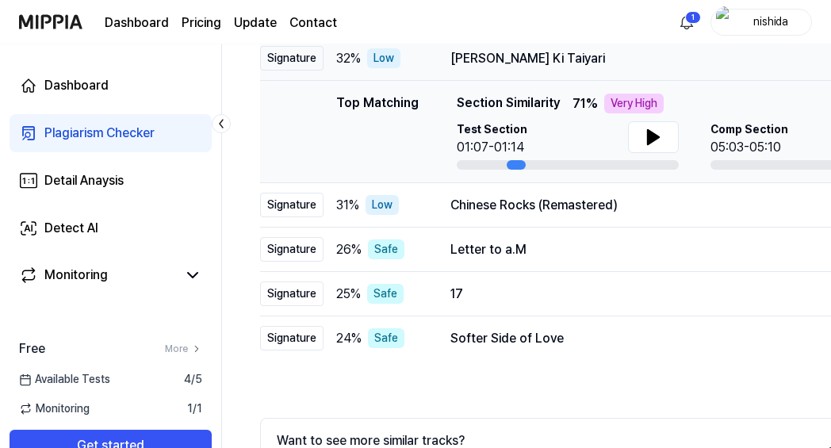
scroll to position [113, 0]
